Goal: Task Accomplishment & Management: Manage account settings

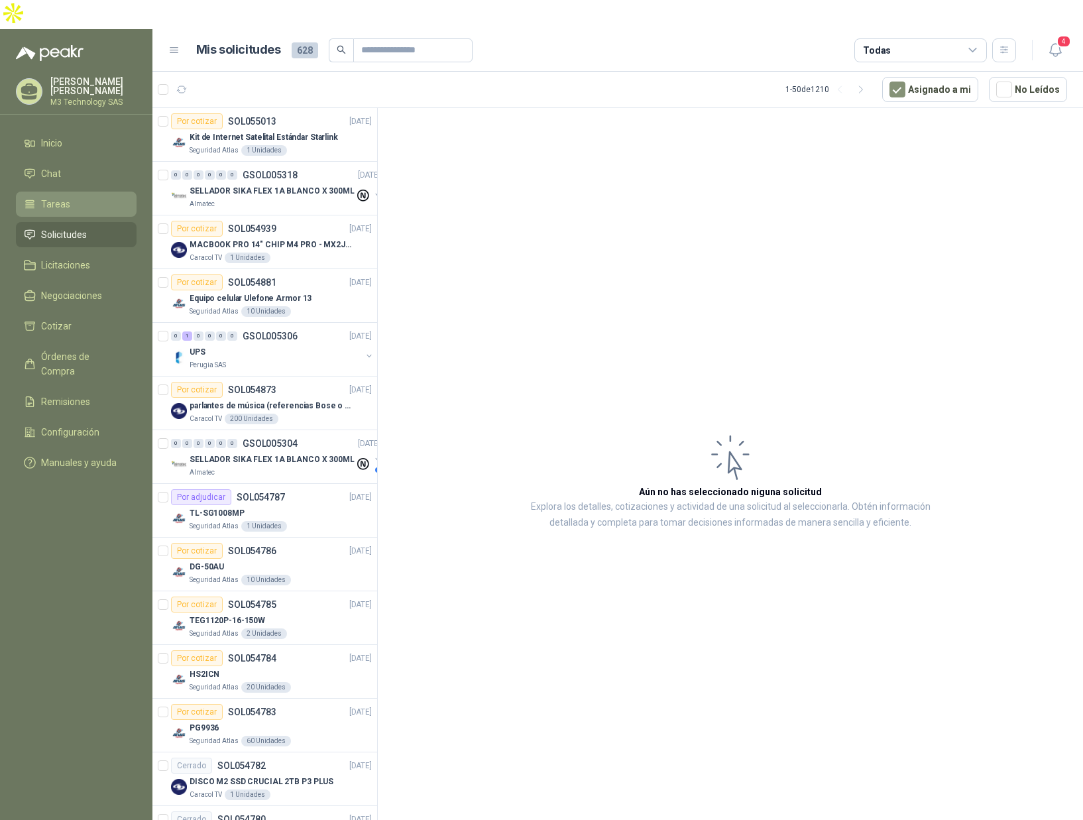
click at [54, 197] on span "Tareas" at bounding box center [55, 204] width 29 height 15
click at [80, 197] on li "Tareas" at bounding box center [76, 204] width 105 height 15
click at [60, 227] on span "Solicitudes" at bounding box center [64, 234] width 46 height 15
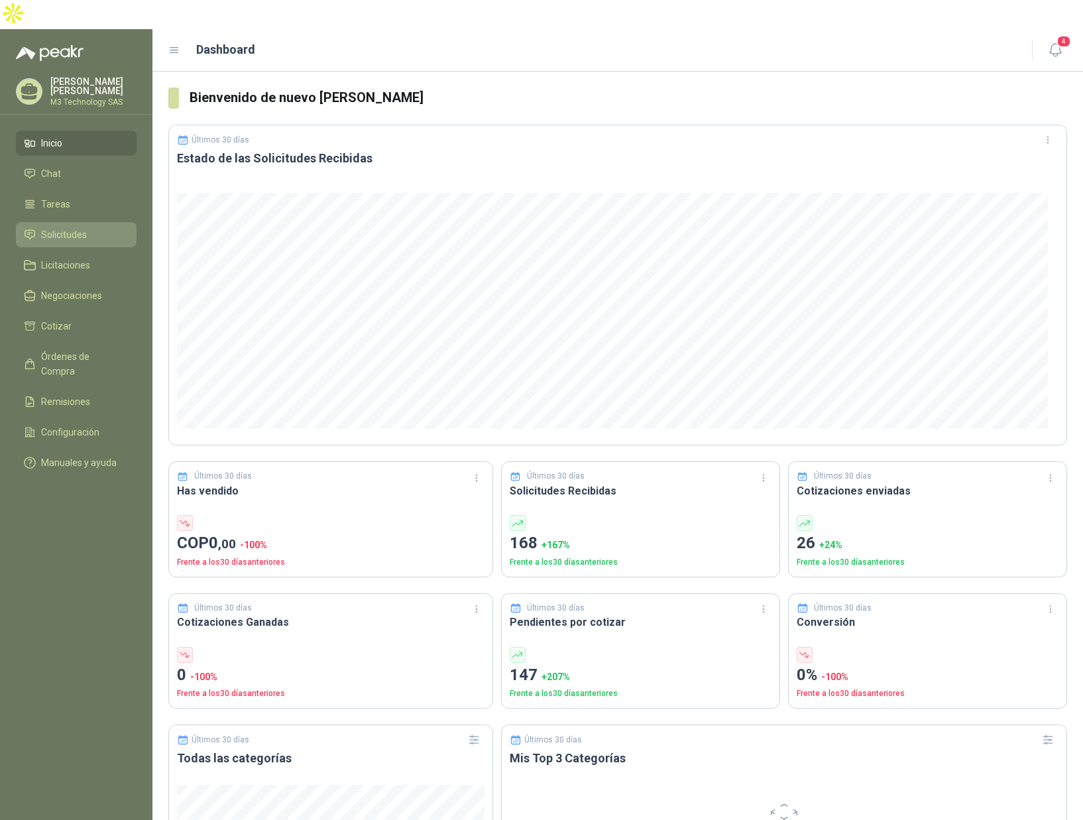
click at [66, 227] on span "Solicitudes" at bounding box center [64, 234] width 46 height 15
click at [68, 227] on span "Solicitudes" at bounding box center [64, 234] width 46 height 15
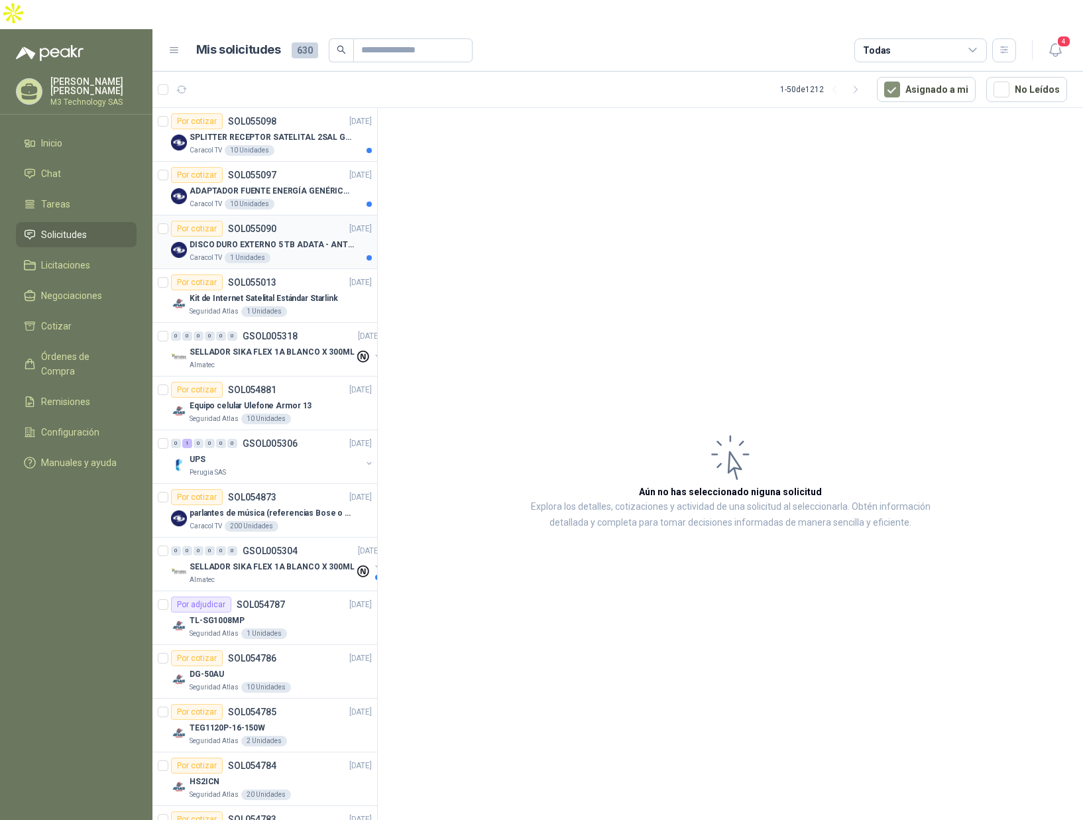
click at [307, 253] on div "Caracol TV 1 Unidades" at bounding box center [281, 258] width 182 height 11
click at [294, 235] on article "Por cotizar SOL055090 08/09/25 DISCO DURO EXTERNO 5 TB ADATA - ANTIGOLPES Carac…" at bounding box center [264, 242] width 225 height 54
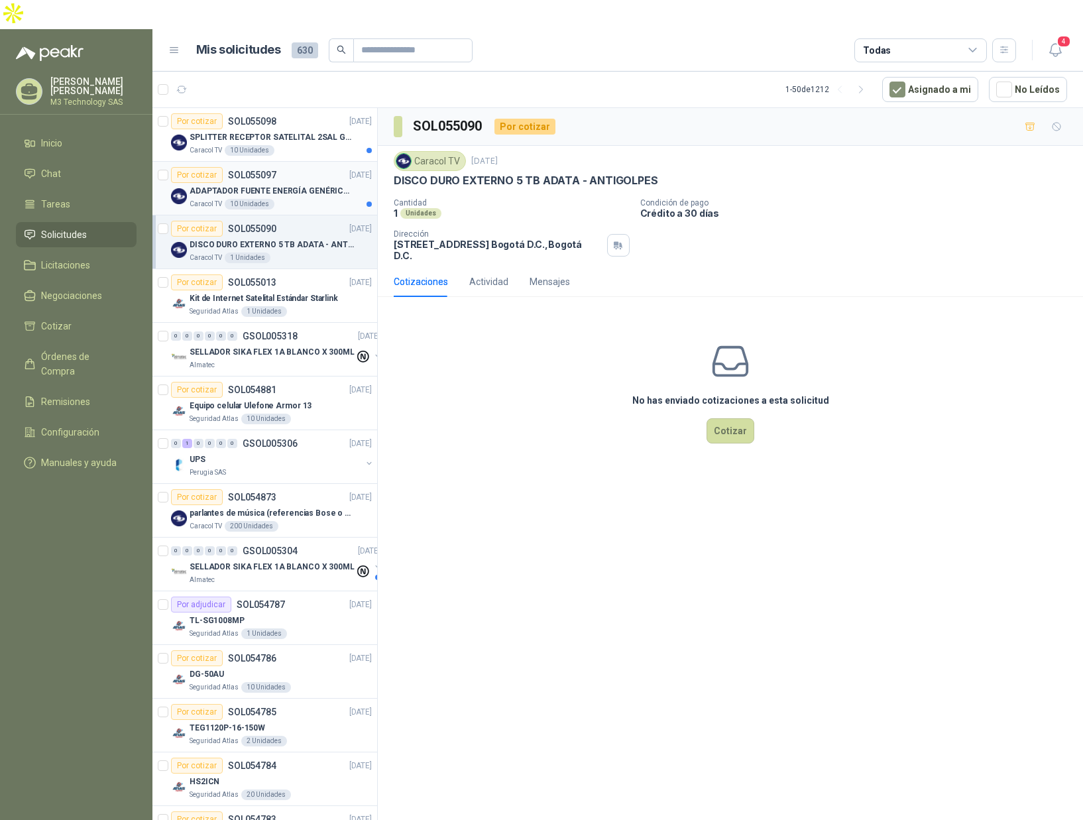
click at [310, 199] on div "Caracol TV 10 Unidades" at bounding box center [281, 204] width 182 height 11
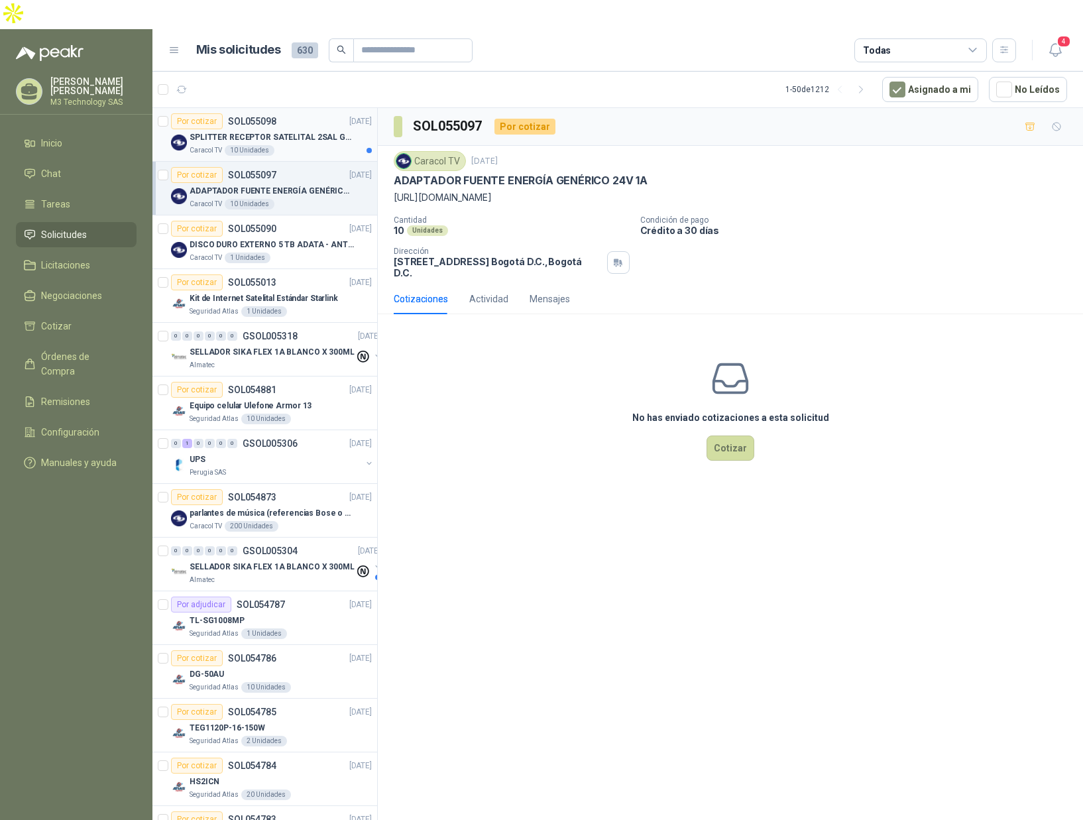
click at [310, 145] on div "Caracol TV 10 Unidades" at bounding box center [281, 150] width 182 height 11
